Goal: Task Accomplishment & Management: Use online tool/utility

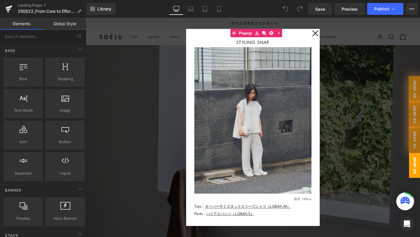
click at [146, 149] on div at bounding box center [266, 136] width 360 height 236
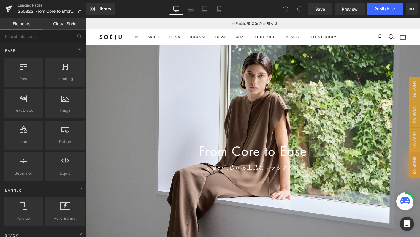
click at [146, 149] on div at bounding box center [266, 159] width 360 height 225
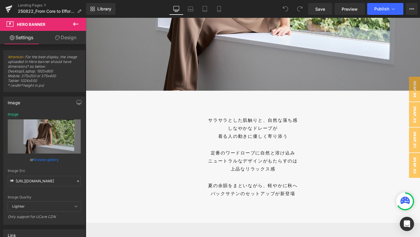
scroll to position [187, 0]
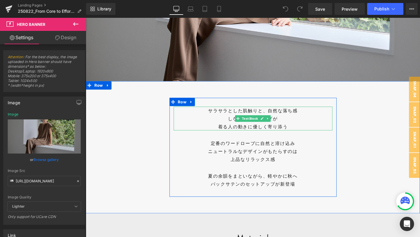
click at [248, 132] on div "着る人の動きに優しく寄り添う" at bounding box center [265, 134] width 171 height 9
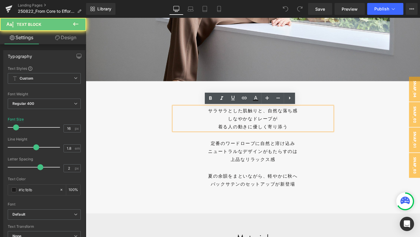
click at [296, 115] on div "サラサラとした肌触りと、自然な落ち感" at bounding box center [265, 117] width 171 height 9
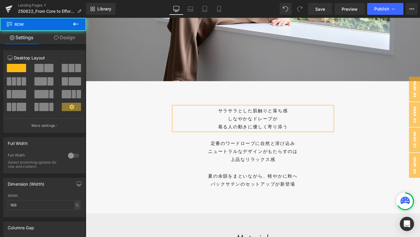
click at [366, 133] on div "サラサラとした肌触りと落ち感 しなやかなドレープが 着る人の動きに優しく寄り添う Text Block 定番のワードローブに自然と溶け込み ニュートラルなデザ…" at bounding box center [266, 157] width 360 height 106
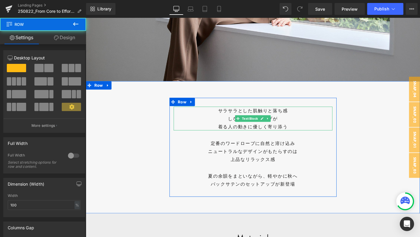
click at [287, 116] on div "サラサラとした肌触りと落ち感" at bounding box center [265, 117] width 171 height 9
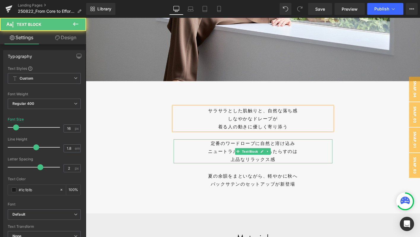
click at [291, 153] on p "定番のワードローブに自然と溶け込み" at bounding box center [265, 152] width 171 height 9
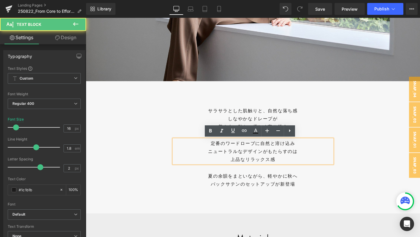
click at [285, 152] on p "定番のワードローブに自然と溶け込み" at bounding box center [265, 152] width 171 height 9
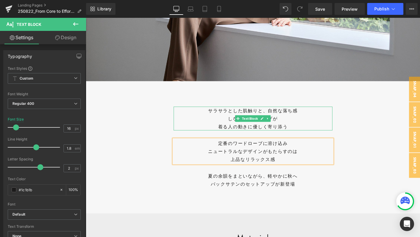
click at [338, 129] on div "しなやかなドレープが" at bounding box center [265, 126] width 171 height 9
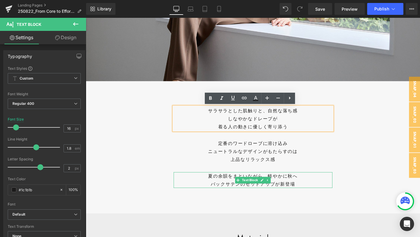
click at [327, 198] on p "バックサテンのセットアップが新登場" at bounding box center [265, 196] width 171 height 9
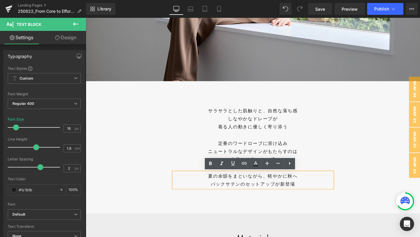
click at [374, 139] on div "サラサラとした肌触りと、自然な落ち感 しなやかなドレープが 着る人の動きに優しく寄り添う Text Block 定番のワードローブに溶け込み ニュートラルなデ…" at bounding box center [266, 157] width 360 height 106
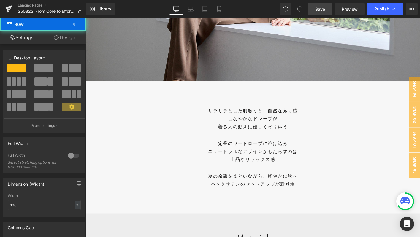
click at [324, 11] on span "Save" at bounding box center [321, 9] width 10 height 6
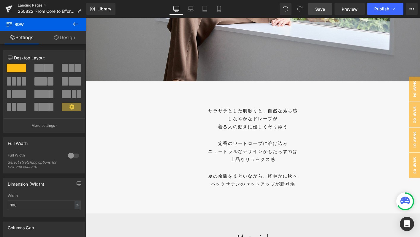
click at [24, 5] on link "Landing Pages" at bounding box center [52, 5] width 68 height 5
